Goal: Transaction & Acquisition: Purchase product/service

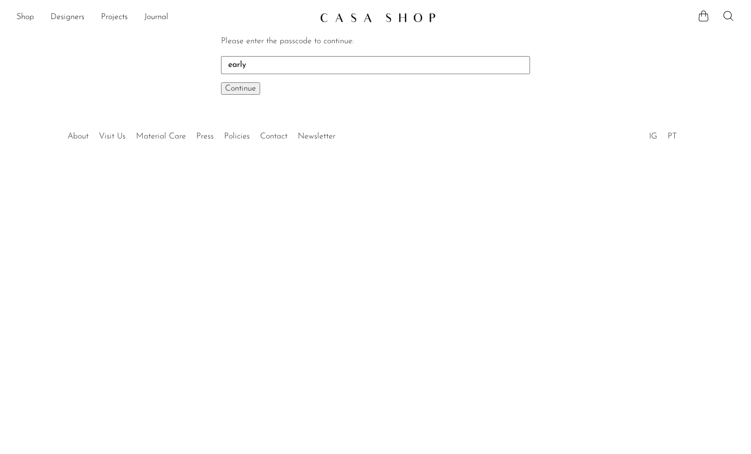
type input "early"
click at [221, 82] on button "Continue One moment..." at bounding box center [240, 88] width 39 height 12
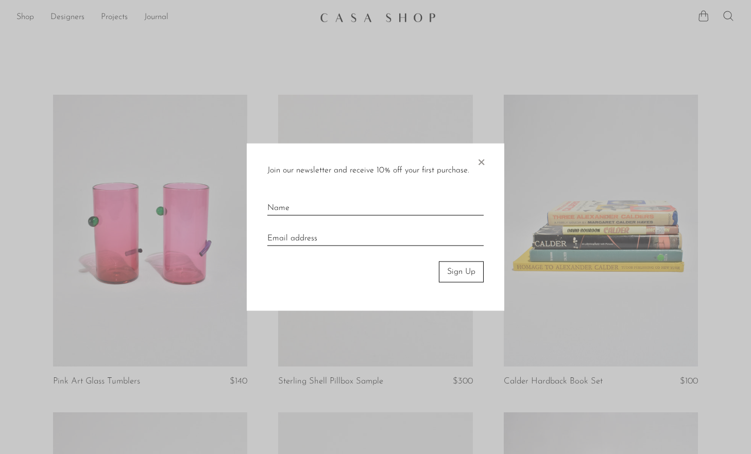
click at [484, 163] on span "×" at bounding box center [481, 160] width 10 height 33
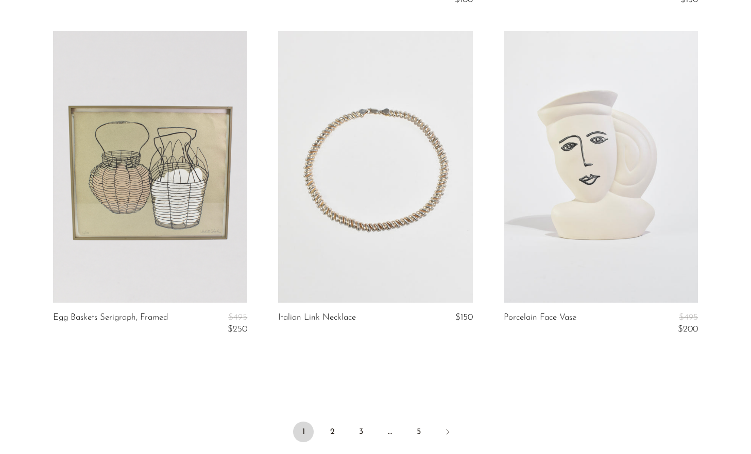
scroll to position [3635, 0]
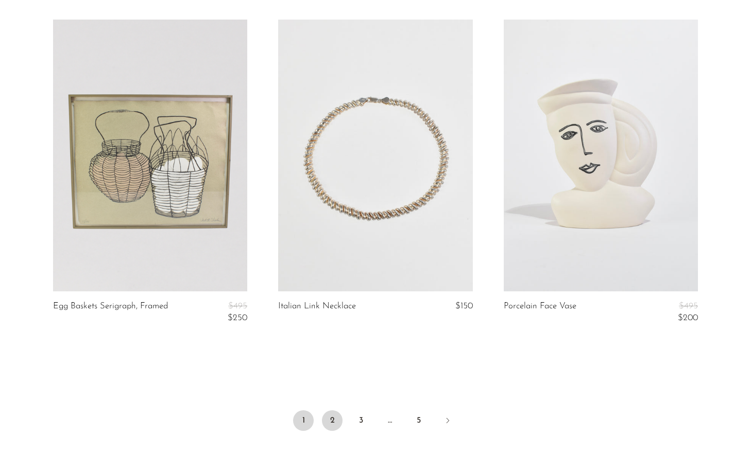
click at [334, 419] on link "2" at bounding box center [332, 420] width 21 height 21
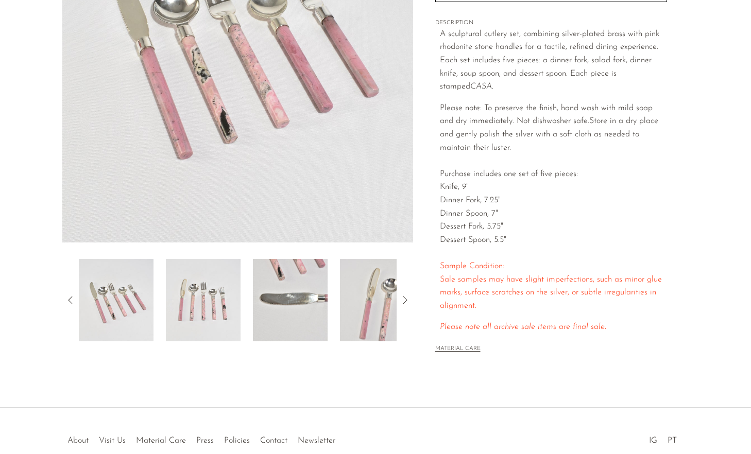
scroll to position [247, 0]
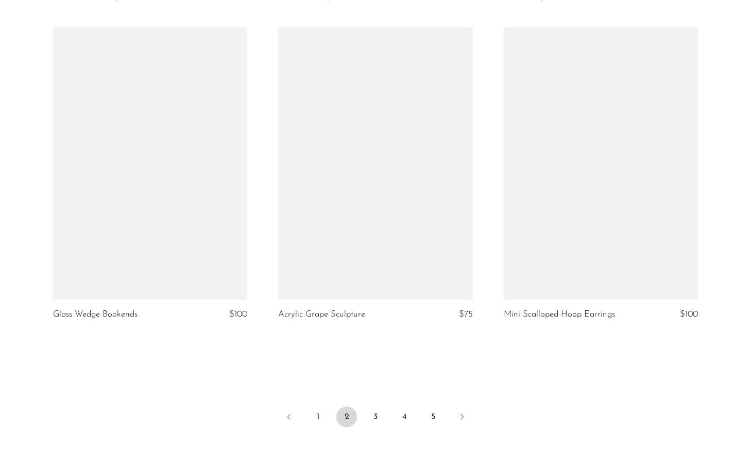
scroll to position [3647, 0]
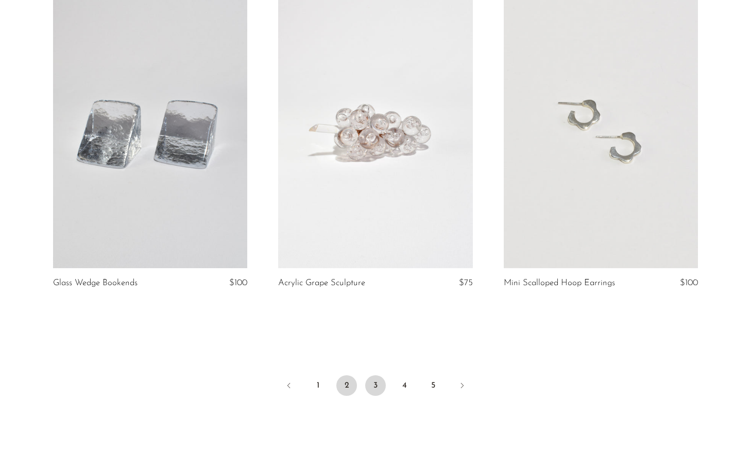
click at [378, 385] on link "3" at bounding box center [375, 385] width 21 height 21
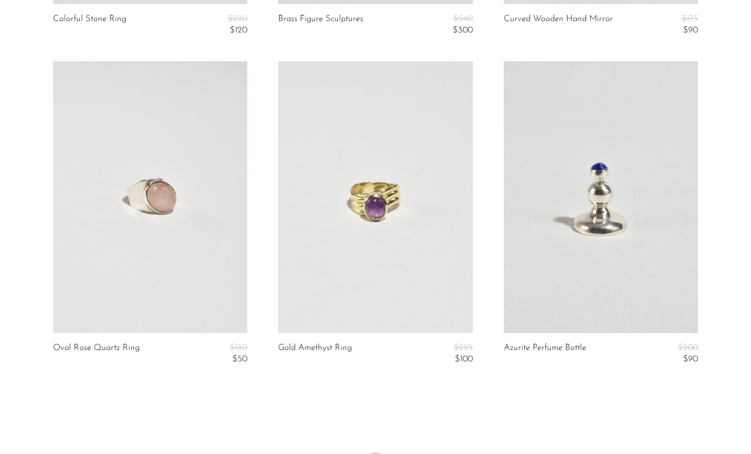
scroll to position [3696, 0]
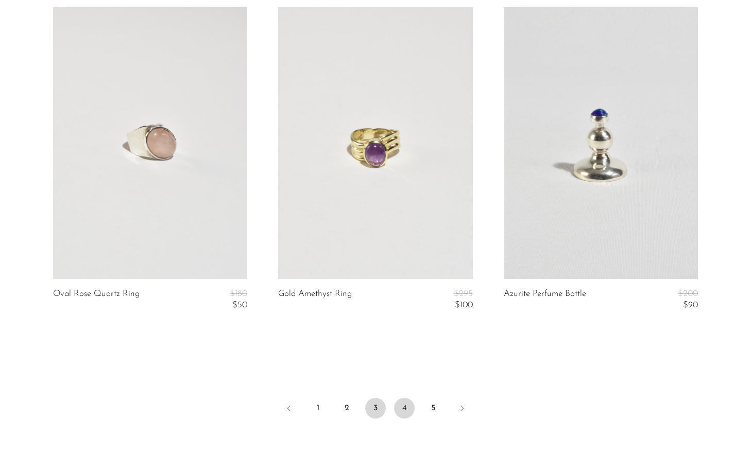
click at [402, 405] on link "4" at bounding box center [404, 408] width 21 height 21
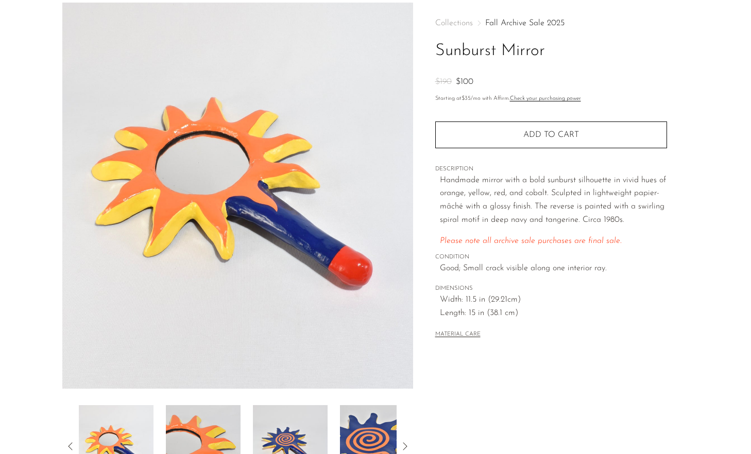
scroll to position [216, 0]
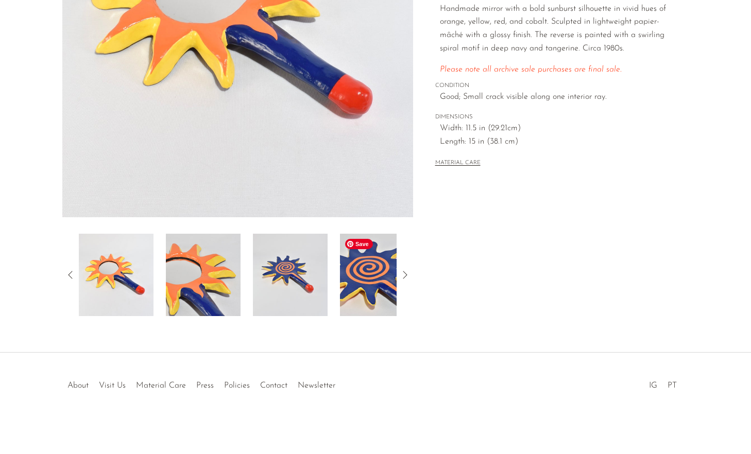
click at [368, 274] on img at bounding box center [377, 275] width 75 height 82
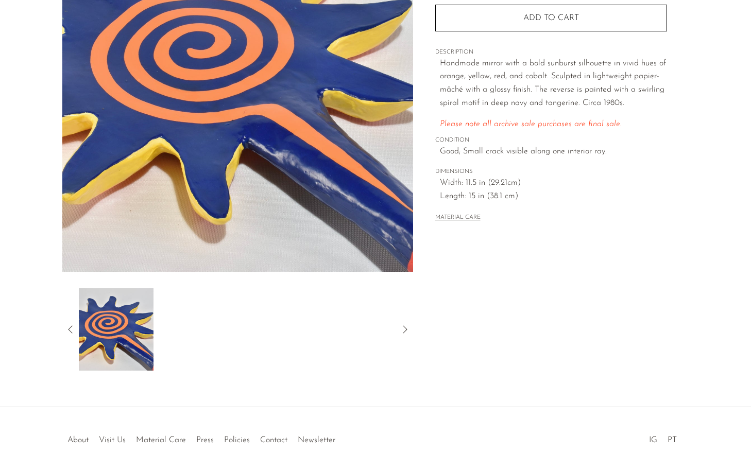
scroll to position [140, 0]
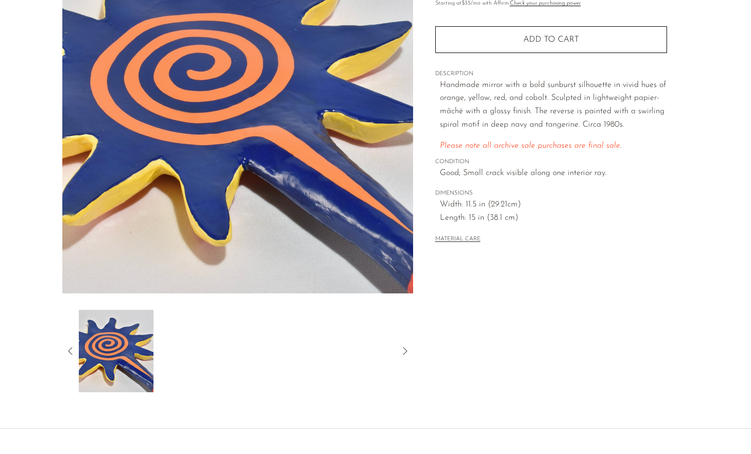
click at [70, 358] on div at bounding box center [237, 351] width 351 height 82
click at [71, 351] on icon at bounding box center [70, 351] width 12 height 12
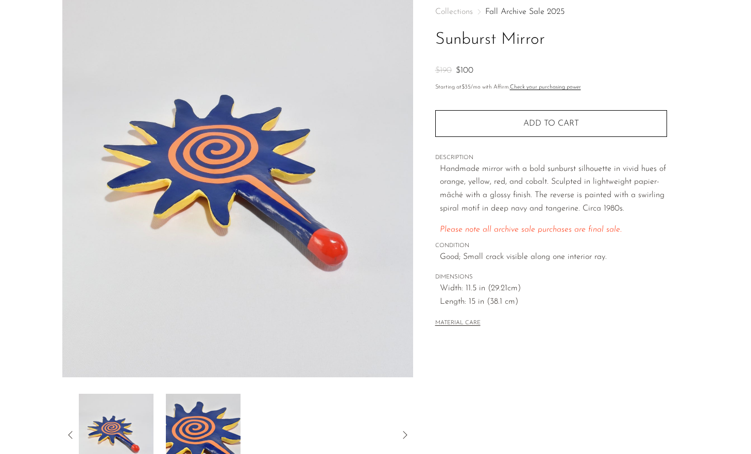
scroll to position [43, 0]
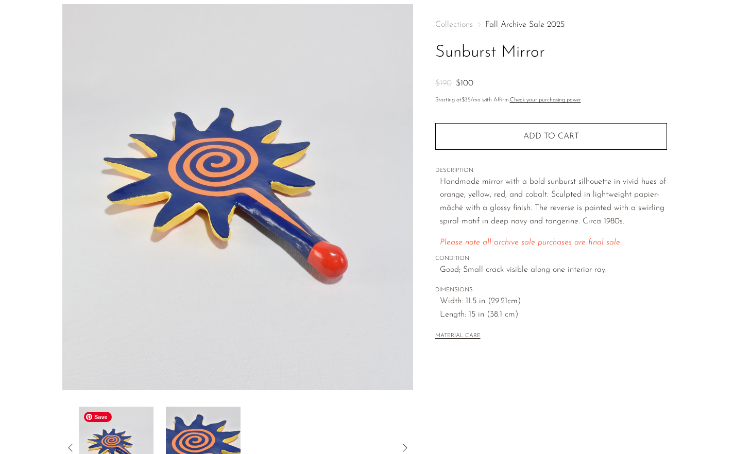
click at [145, 432] on img at bounding box center [116, 448] width 75 height 82
click at [66, 444] on icon at bounding box center [70, 448] width 12 height 12
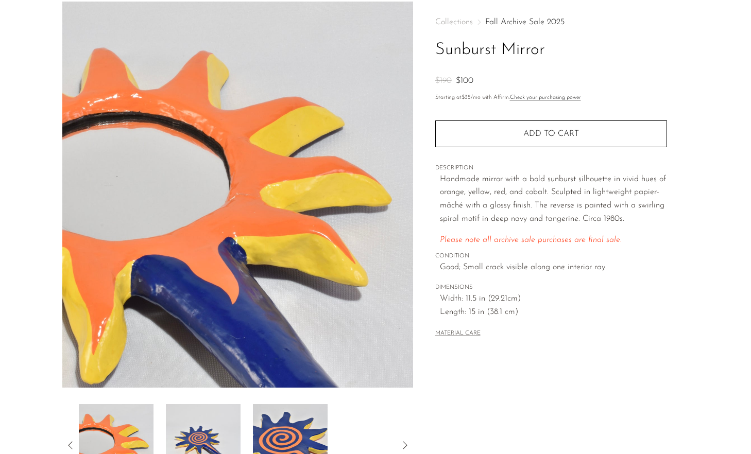
scroll to position [84, 0]
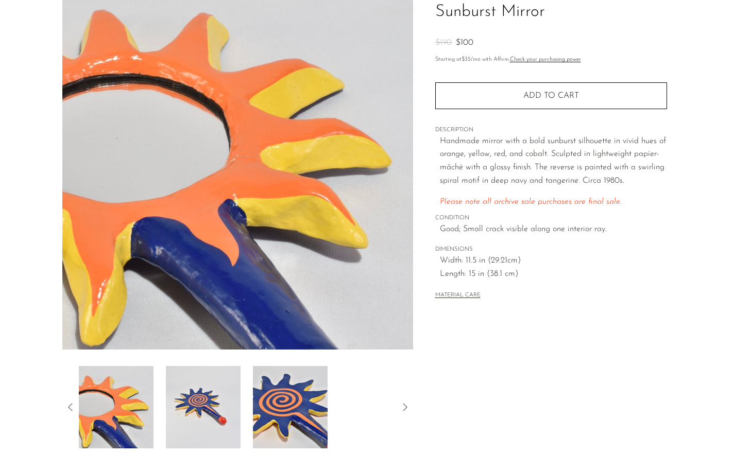
click at [71, 406] on icon at bounding box center [70, 407] width 12 height 12
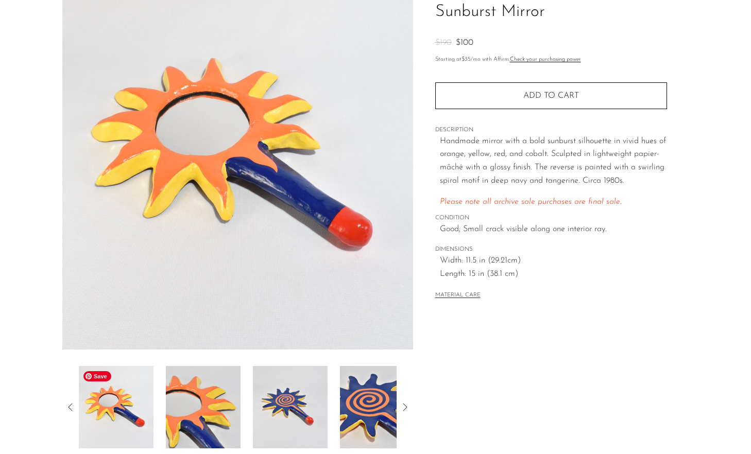
click at [112, 403] on img at bounding box center [116, 407] width 75 height 82
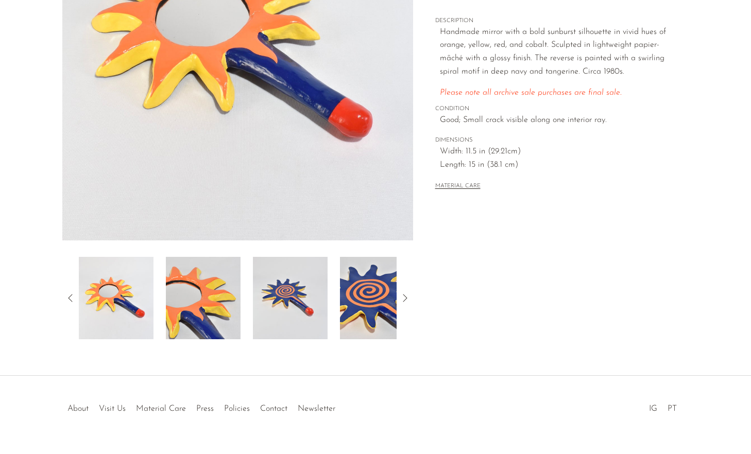
scroll to position [205, 0]
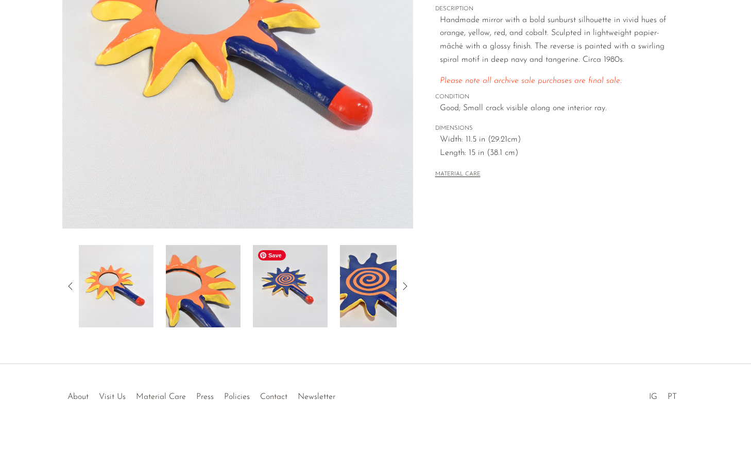
click at [275, 287] on img at bounding box center [290, 286] width 75 height 82
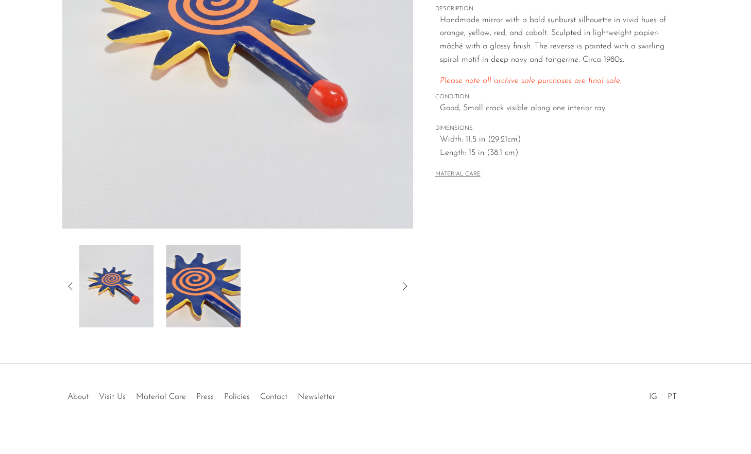
scroll to position [0, 0]
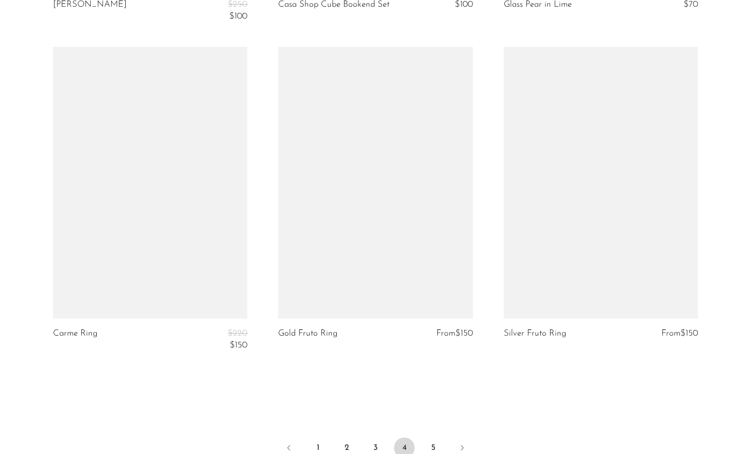
scroll to position [3733, 0]
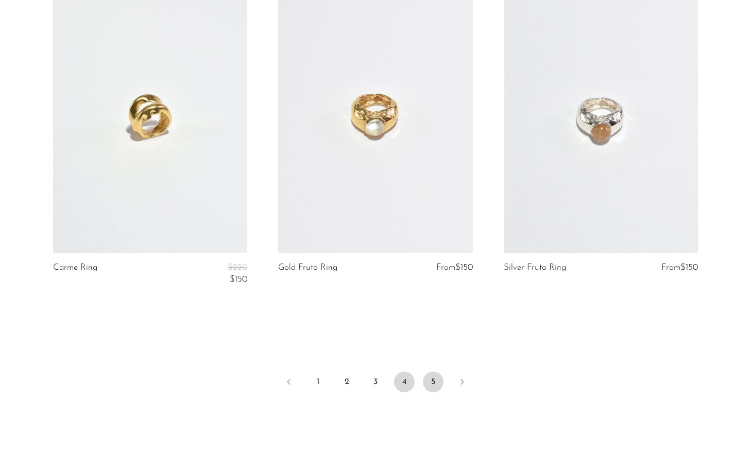
click at [435, 377] on link "5" at bounding box center [433, 382] width 21 height 21
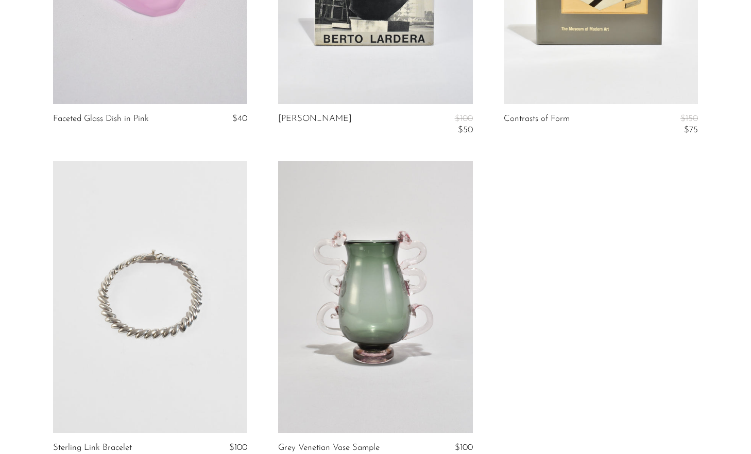
scroll to position [3403, 0]
